Goal: Navigation & Orientation: Find specific page/section

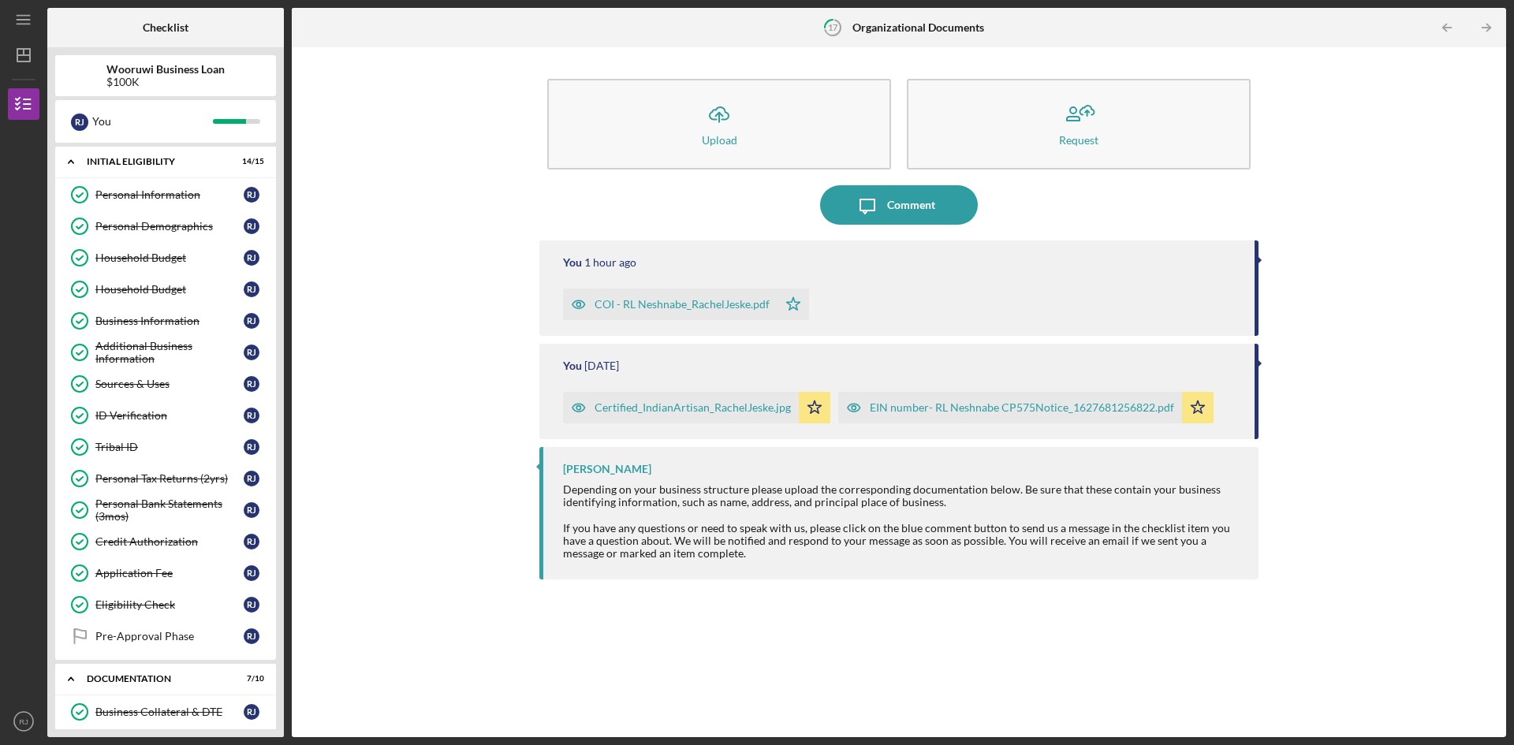
scroll to position [396, 0]
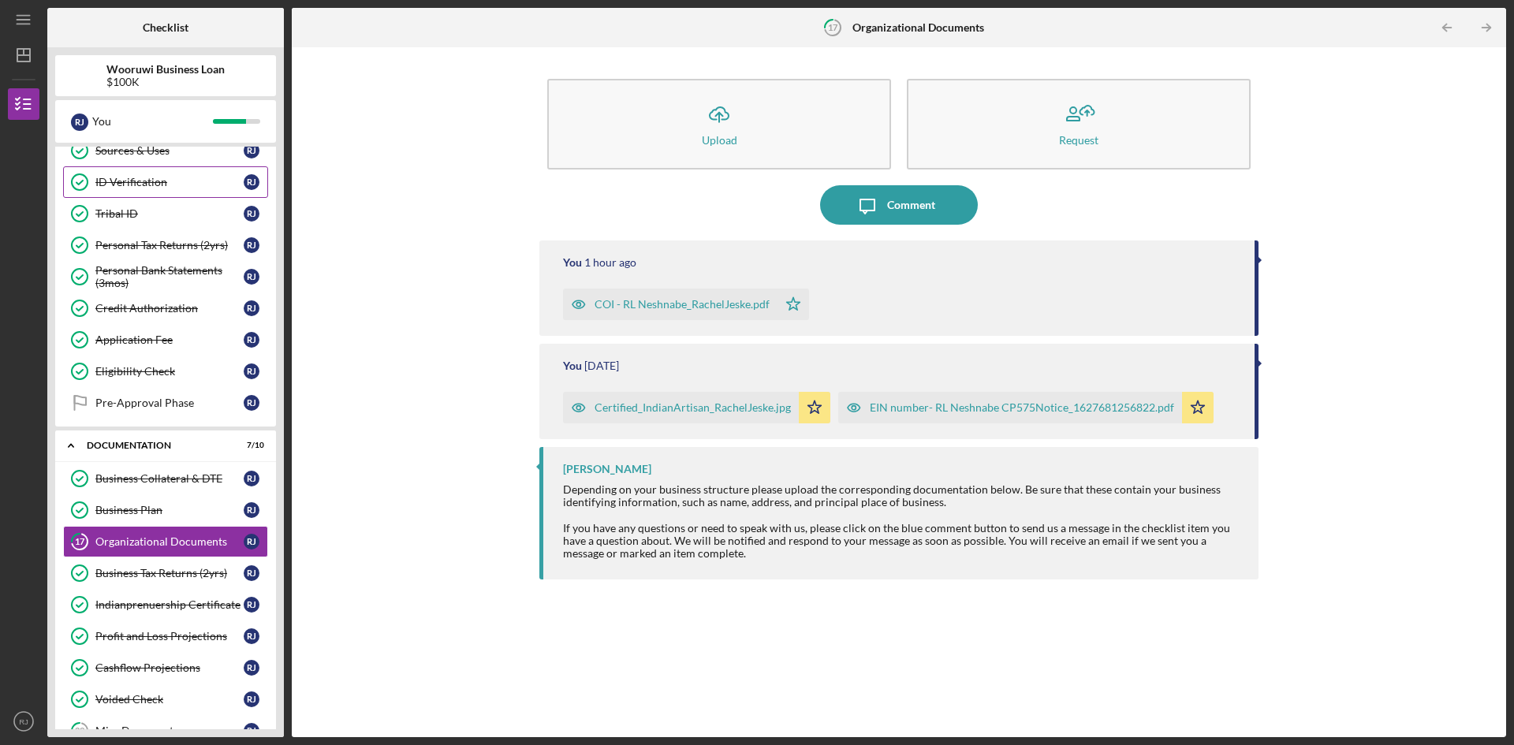
scroll to position [237, 0]
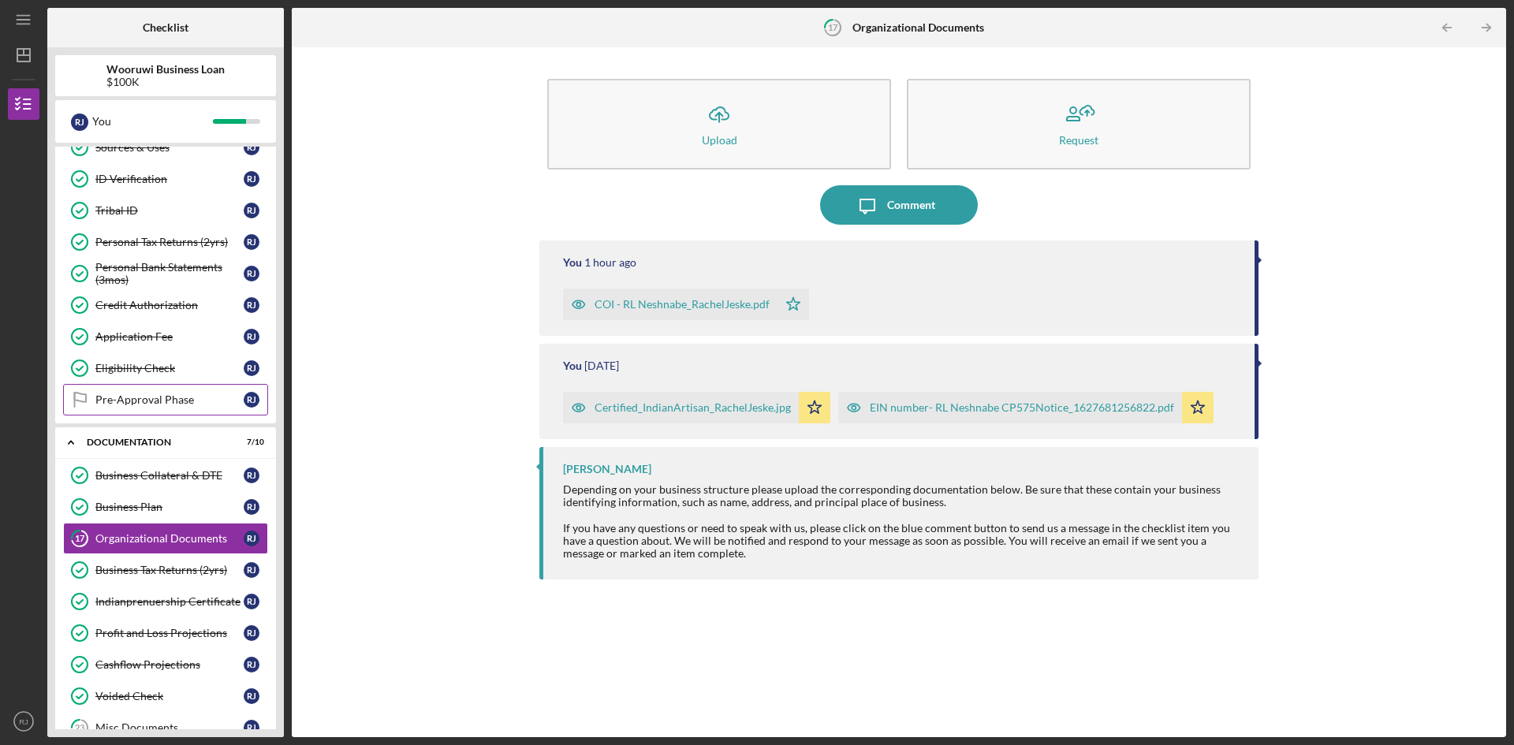
click at [155, 396] on div "Pre-Approval Phase" at bounding box center [169, 399] width 148 height 13
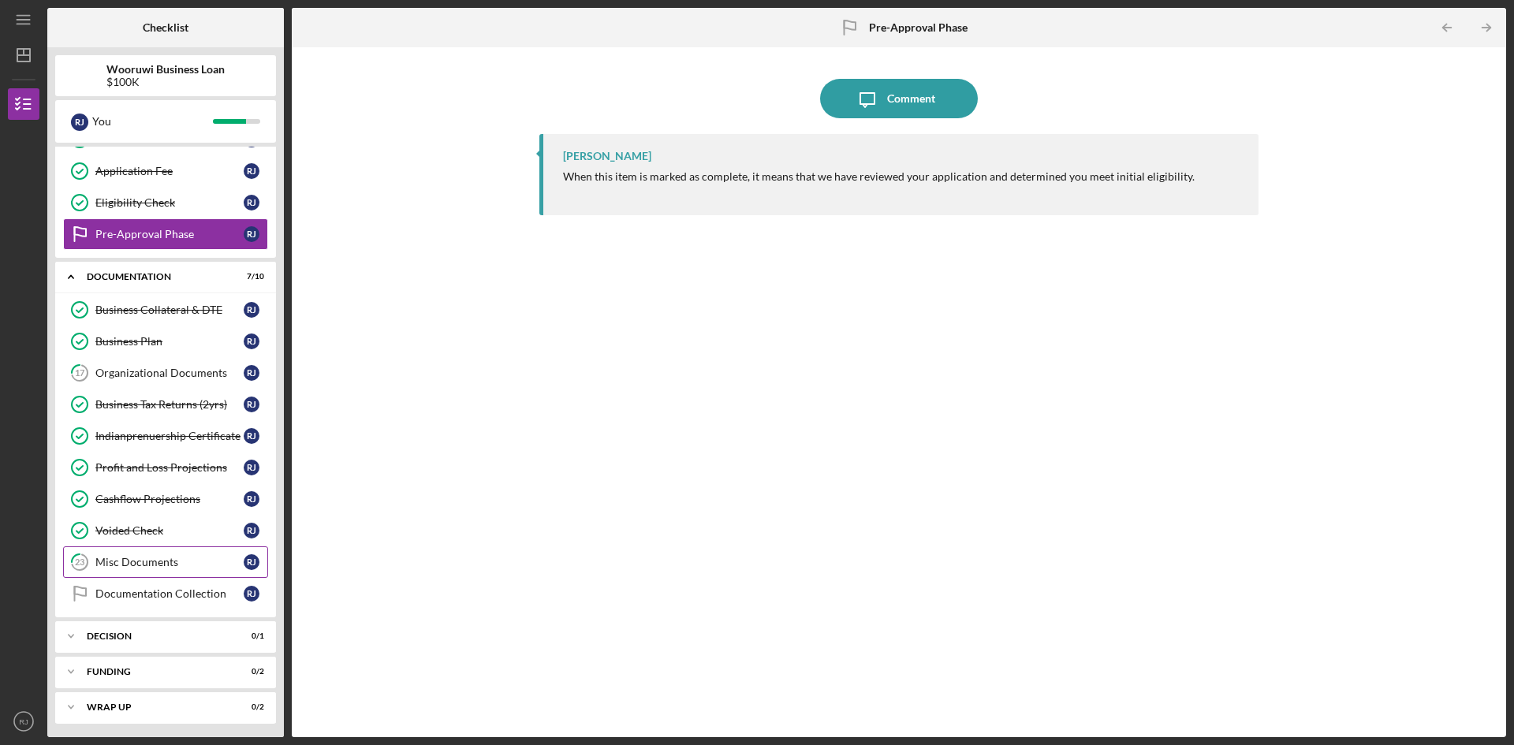
scroll to position [404, 0]
